Goal: Task Accomplishment & Management: Use online tool/utility

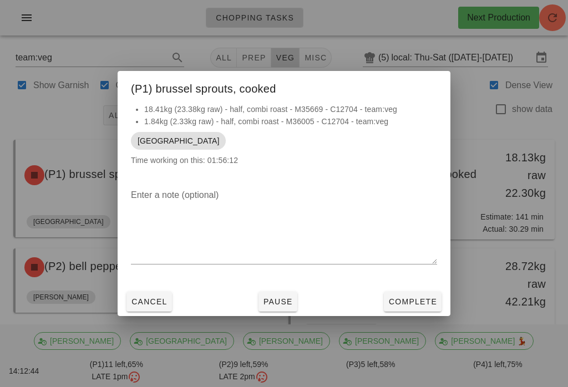
click at [121, 22] on div at bounding box center [284, 193] width 568 height 387
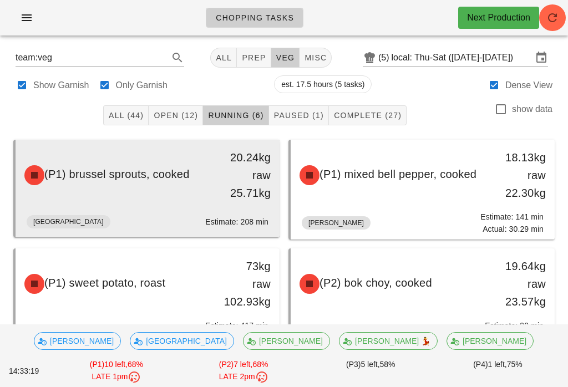
click at [144, 176] on span "(P1) brussel sprouts, cooked" at bounding box center [116, 174] width 145 height 12
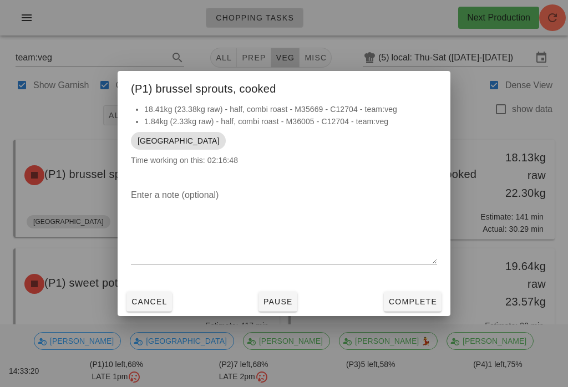
click at [290, 306] on span "Pause" at bounding box center [278, 301] width 30 height 9
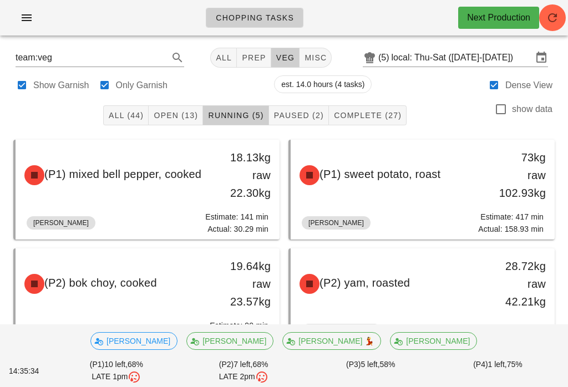
click at [176, 121] on button "Open (13)" at bounding box center [176, 115] width 54 height 20
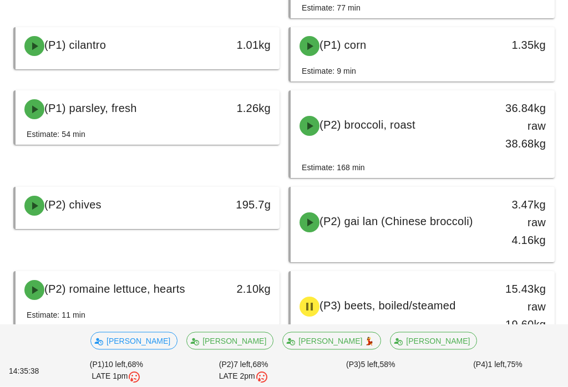
scroll to position [322, 0]
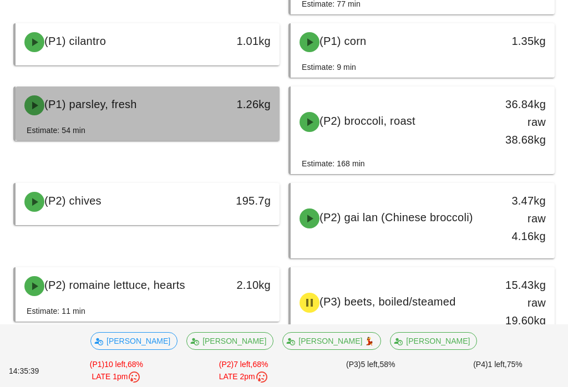
click at [223, 121] on div "1.26kg" at bounding box center [244, 105] width 65 height 33
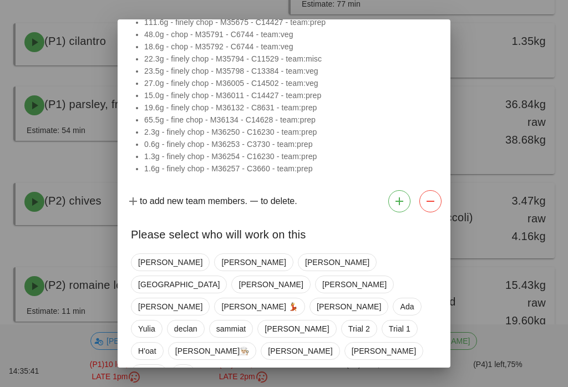
scroll to position [136, 0]
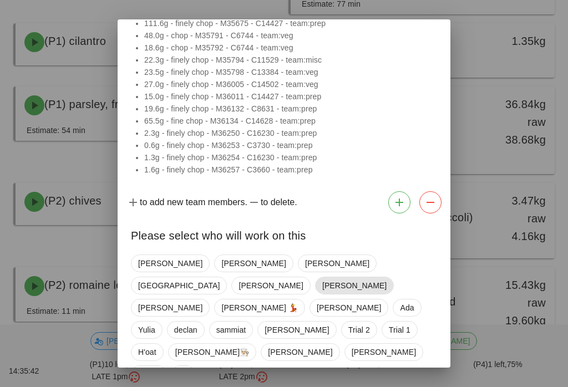
click at [355, 277] on span "[PERSON_NAME]" at bounding box center [354, 285] width 64 height 17
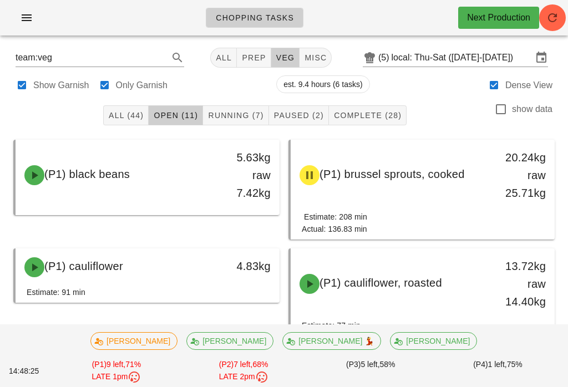
click at [248, 109] on button "Running (7)" at bounding box center [235, 115] width 65 height 20
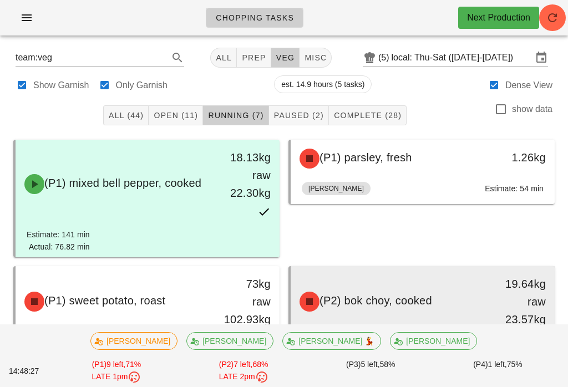
click at [439, 285] on div "(P2) bok choy, cooked" at bounding box center [390, 301] width 195 height 33
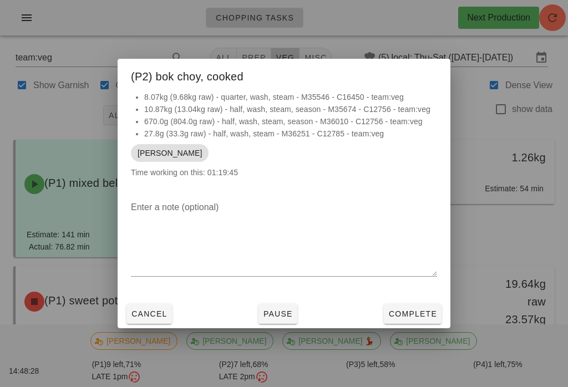
click at [423, 314] on span "Complete" at bounding box center [412, 313] width 49 height 9
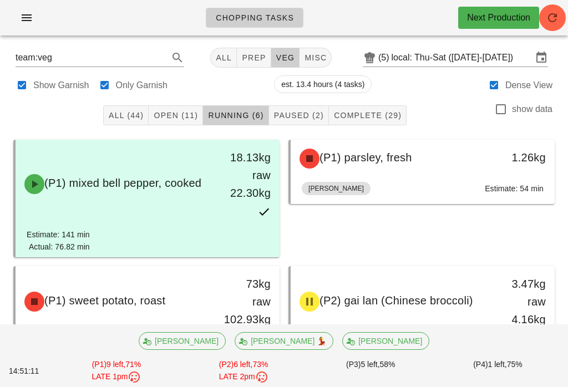
click at [310, 111] on span "Paused (2)" at bounding box center [298, 115] width 50 height 9
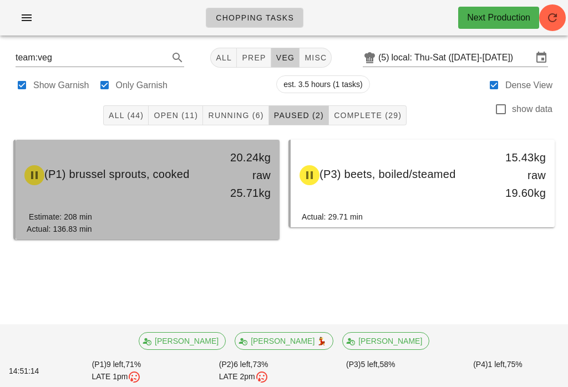
click at [197, 161] on div "(P1) brussel sprouts, cooked" at bounding box center [115, 175] width 195 height 33
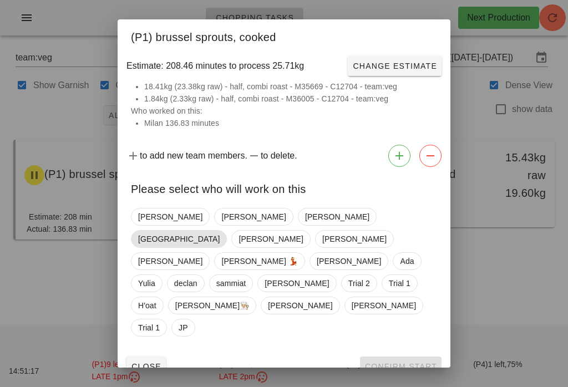
click at [220, 231] on span "[GEOGRAPHIC_DATA]" at bounding box center [178, 239] width 81 height 17
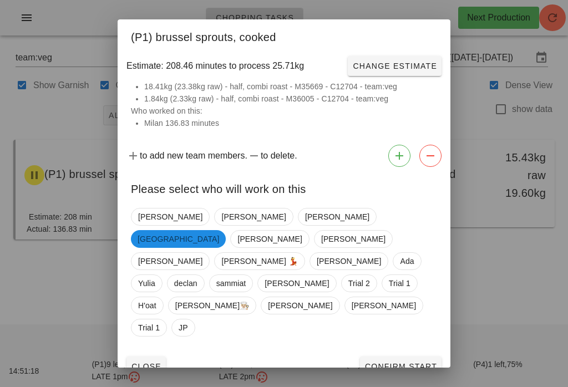
click at [404, 356] on button "Confirm Start" at bounding box center [400, 366] width 81 height 20
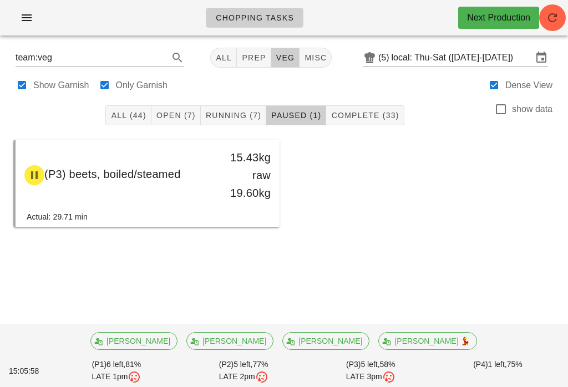
click at [240, 106] on button "Running (7)" at bounding box center [233, 115] width 65 height 20
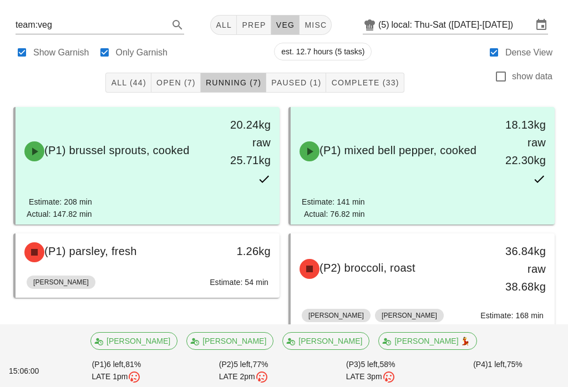
scroll to position [31, 0]
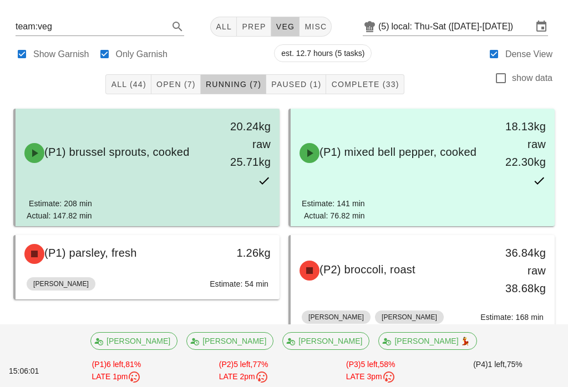
click at [204, 179] on div "(P1) brussel sprouts, cooked 20.24kg raw 25.71kg" at bounding box center [147, 153] width 259 height 84
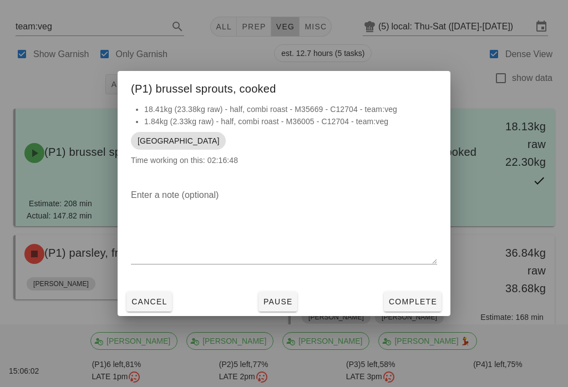
click at [419, 306] on span "Complete" at bounding box center [412, 301] width 49 height 9
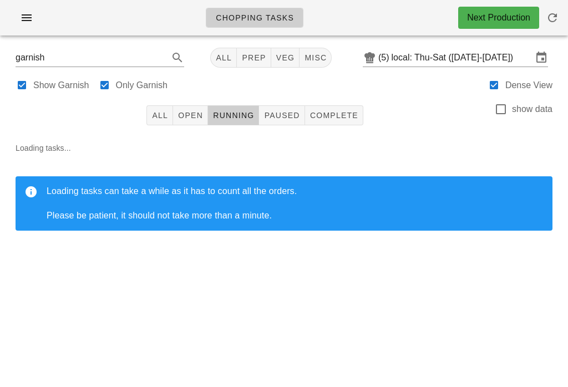
click at [354, 120] on span "Complete" at bounding box center [333, 115] width 49 height 9
click at [565, 13] on span "button" at bounding box center [552, 17] width 27 height 13
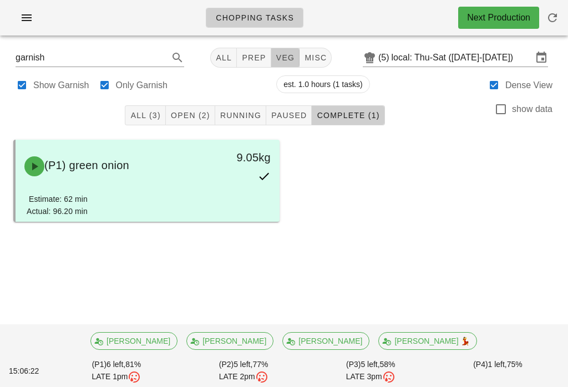
click at [279, 51] on button "veg" at bounding box center [285, 58] width 29 height 20
type input "team:veg"
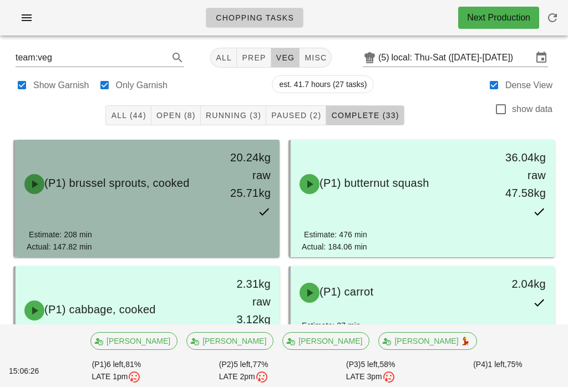
click at [224, 207] on div "20.24kg raw 25.71kg" at bounding box center [244, 184] width 65 height 84
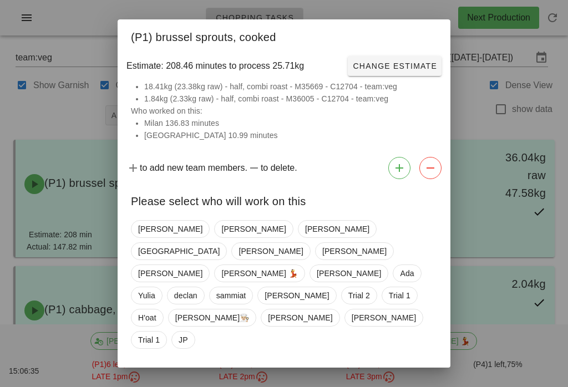
click at [152, 369] on button "Close" at bounding box center [145, 379] width 39 height 20
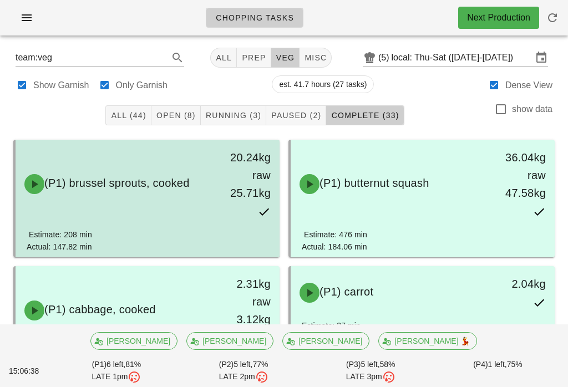
click at [150, 216] on div "(P1) brussel sprouts, cooked 20.24kg raw 25.71kg" at bounding box center [147, 184] width 259 height 84
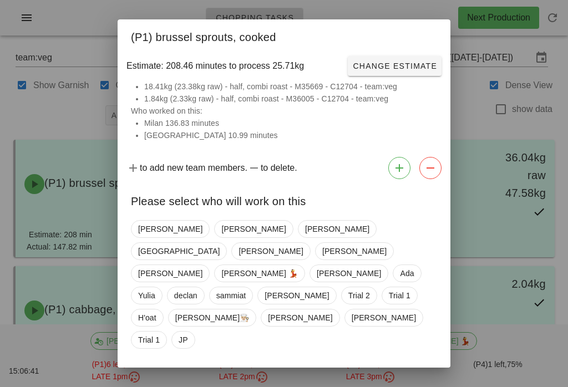
click at [414, 61] on div "Estimate: 208.46 minutes to process 25.71kg Change Estimate" at bounding box center [284, 66] width 333 height 29
click at [148, 369] on button "Close" at bounding box center [145, 379] width 39 height 20
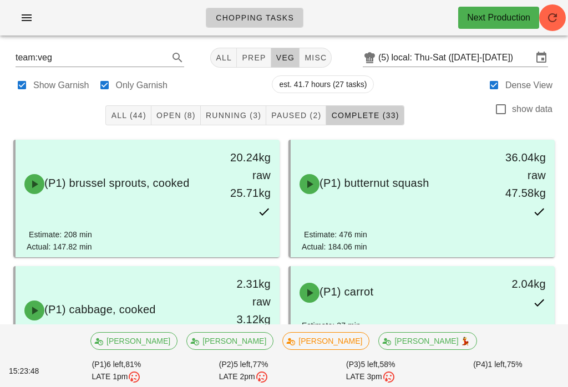
click at [189, 106] on button "Open (8)" at bounding box center [175, 115] width 49 height 20
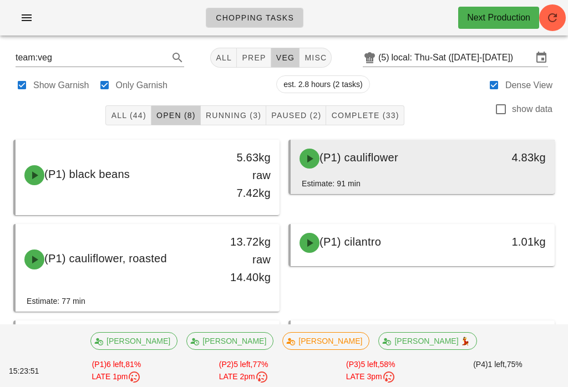
click at [430, 175] on div "(P1) cauliflower 4.83kg" at bounding box center [422, 159] width 264 height 38
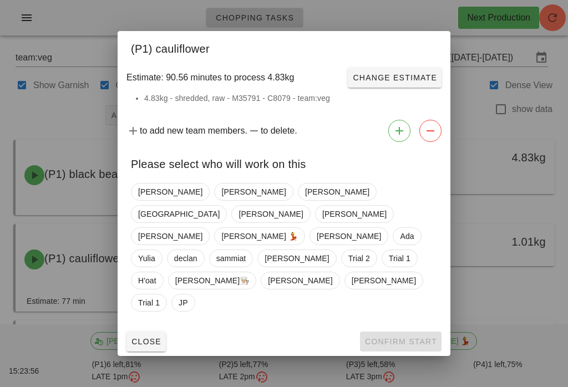
click at [391, 22] on div at bounding box center [284, 193] width 568 height 387
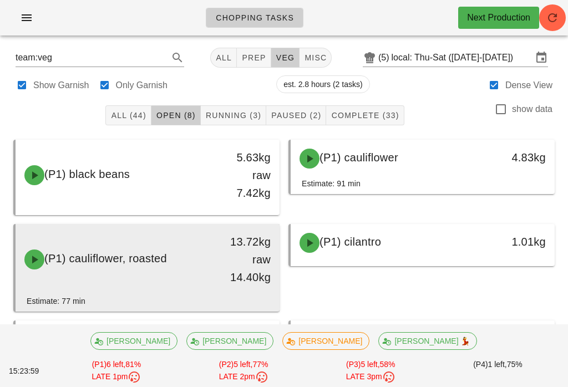
click at [185, 264] on div "(P1) cauliflower, roasted" at bounding box center [115, 259] width 195 height 33
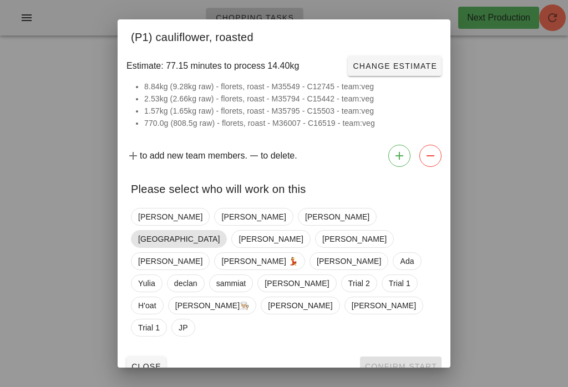
click at [220, 236] on span "[GEOGRAPHIC_DATA]" at bounding box center [178, 239] width 81 height 17
click at [396, 362] on span "Confirm Start" at bounding box center [400, 366] width 73 height 9
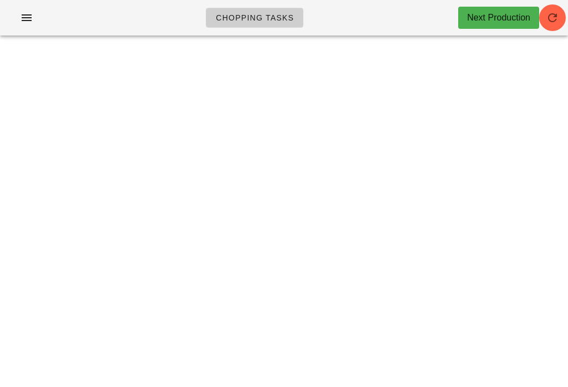
click at [565, 14] on span "button" at bounding box center [552, 17] width 27 height 13
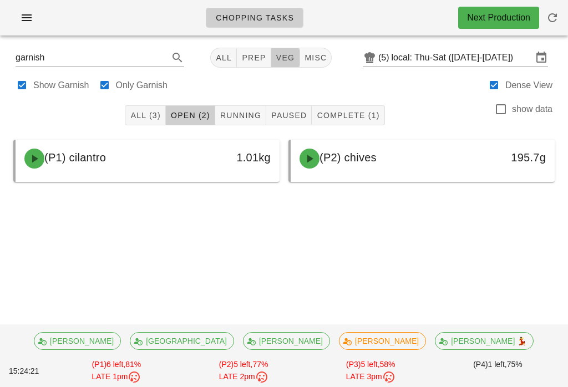
click at [289, 50] on button "veg" at bounding box center [285, 58] width 29 height 20
type input "team:veg"
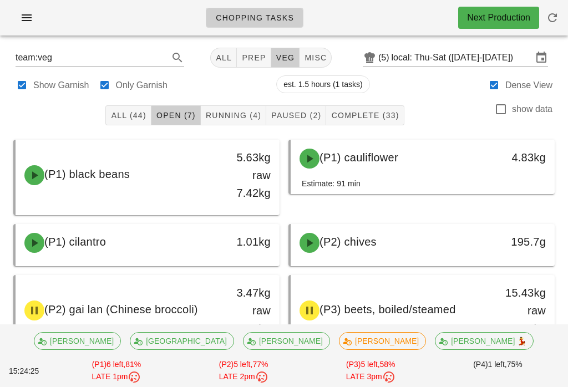
click at [254, 114] on span "Running (4)" at bounding box center [233, 115] width 56 height 9
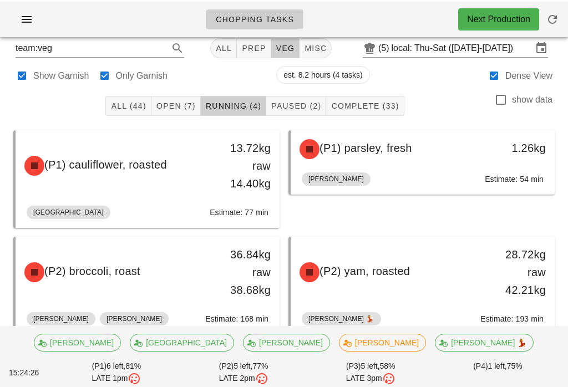
scroll to position [19, 0]
